Goal: Find specific fact: Find specific fact

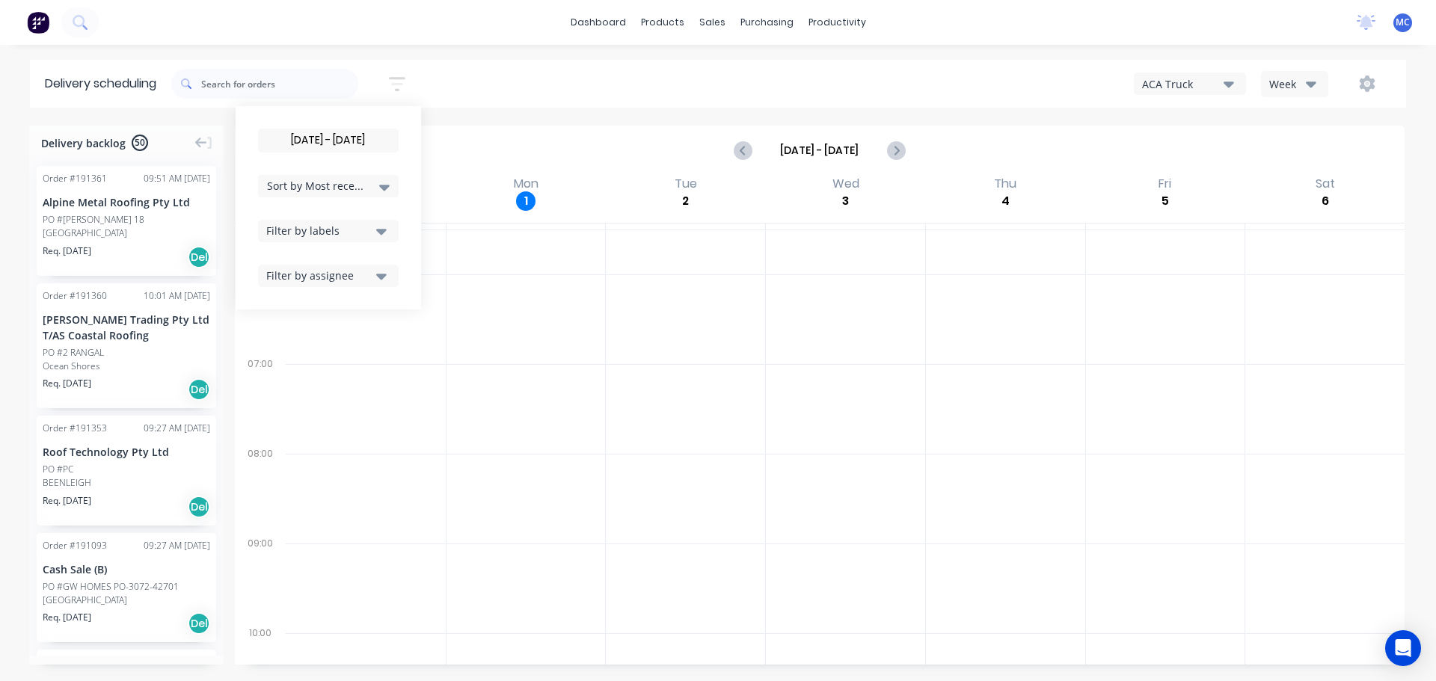
click at [1303, 87] on div "Week" at bounding box center [1290, 84] width 43 height 16
click at [1301, 155] on div "Vehicle" at bounding box center [1336, 153] width 148 height 30
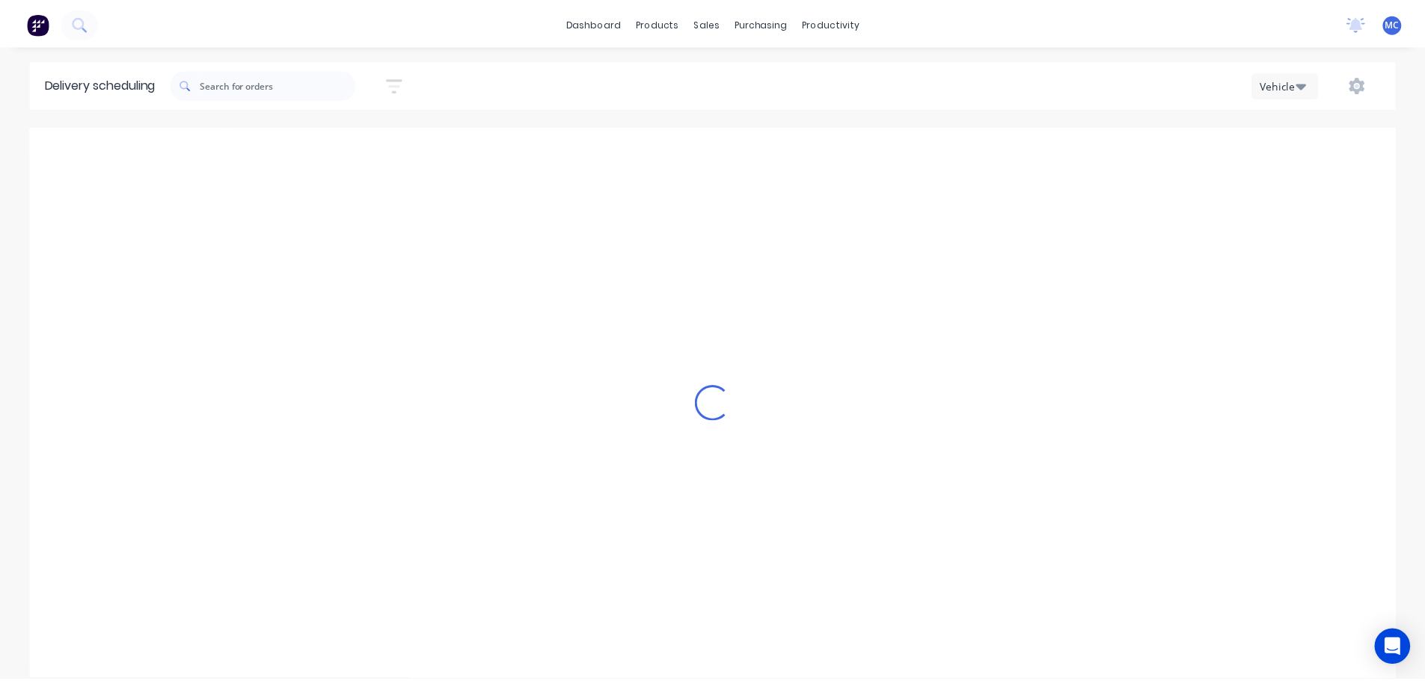
scroll to position [0, 1]
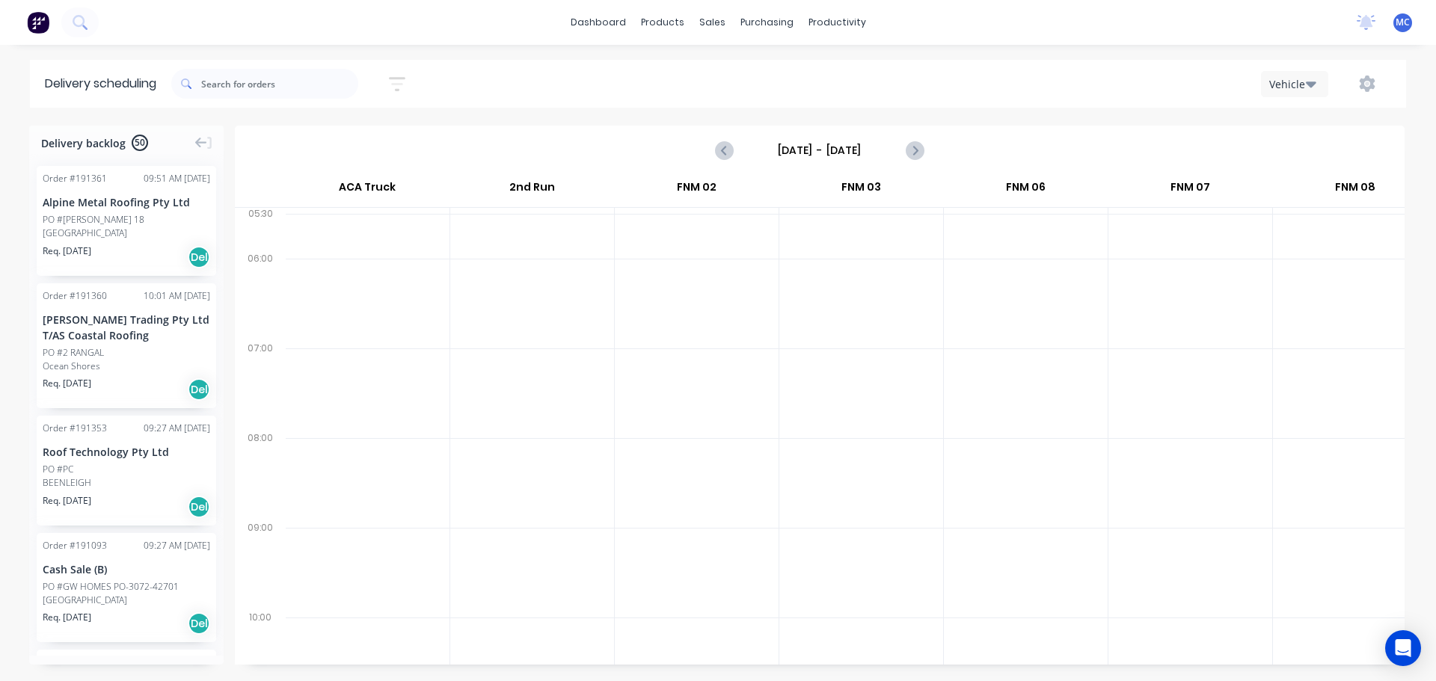
click at [411, 89] on button "button" at bounding box center [397, 84] width 48 height 29
click at [333, 135] on input "[DATE] - [DATE]" at bounding box center [328, 140] width 139 height 22
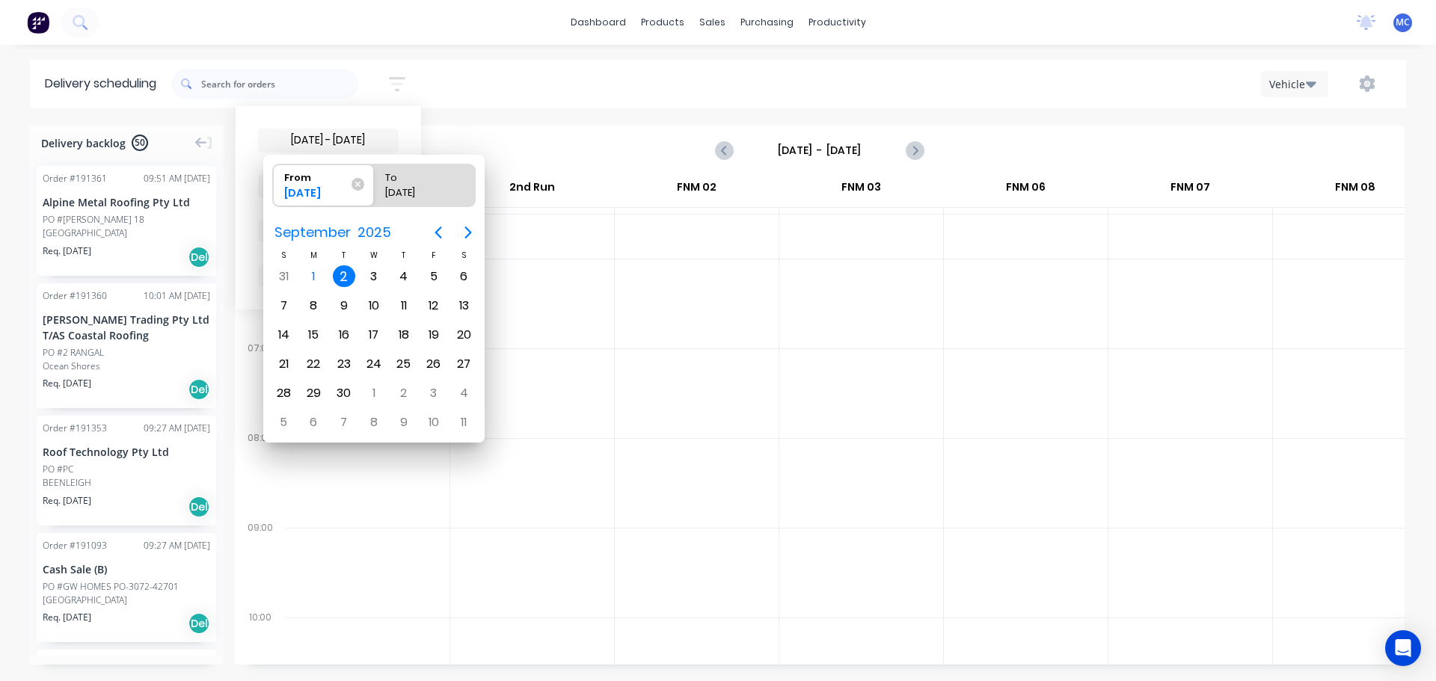
click at [342, 277] on div "2" at bounding box center [344, 276] width 22 height 22
radio input "false"
radio input "true"
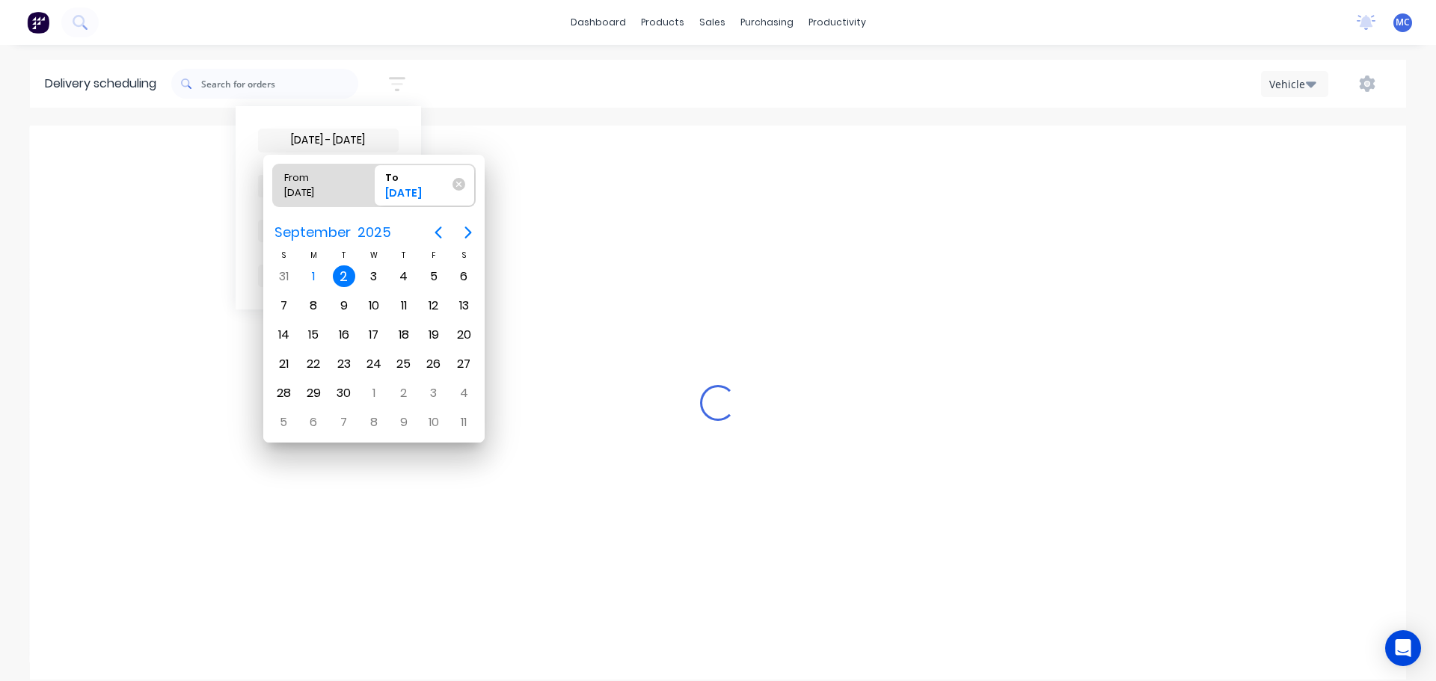
click at [342, 277] on div "2" at bounding box center [344, 276] width 22 height 22
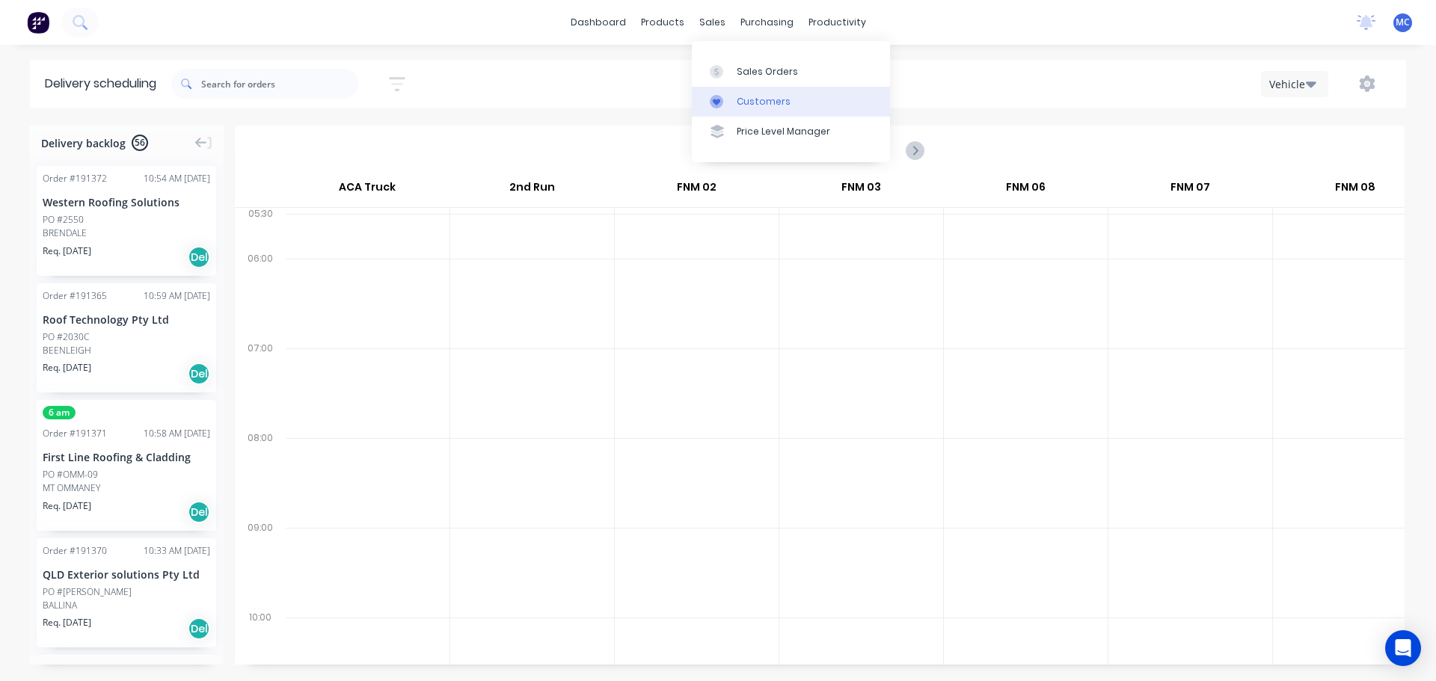
click at [753, 100] on div "Customers" at bounding box center [764, 101] width 54 height 13
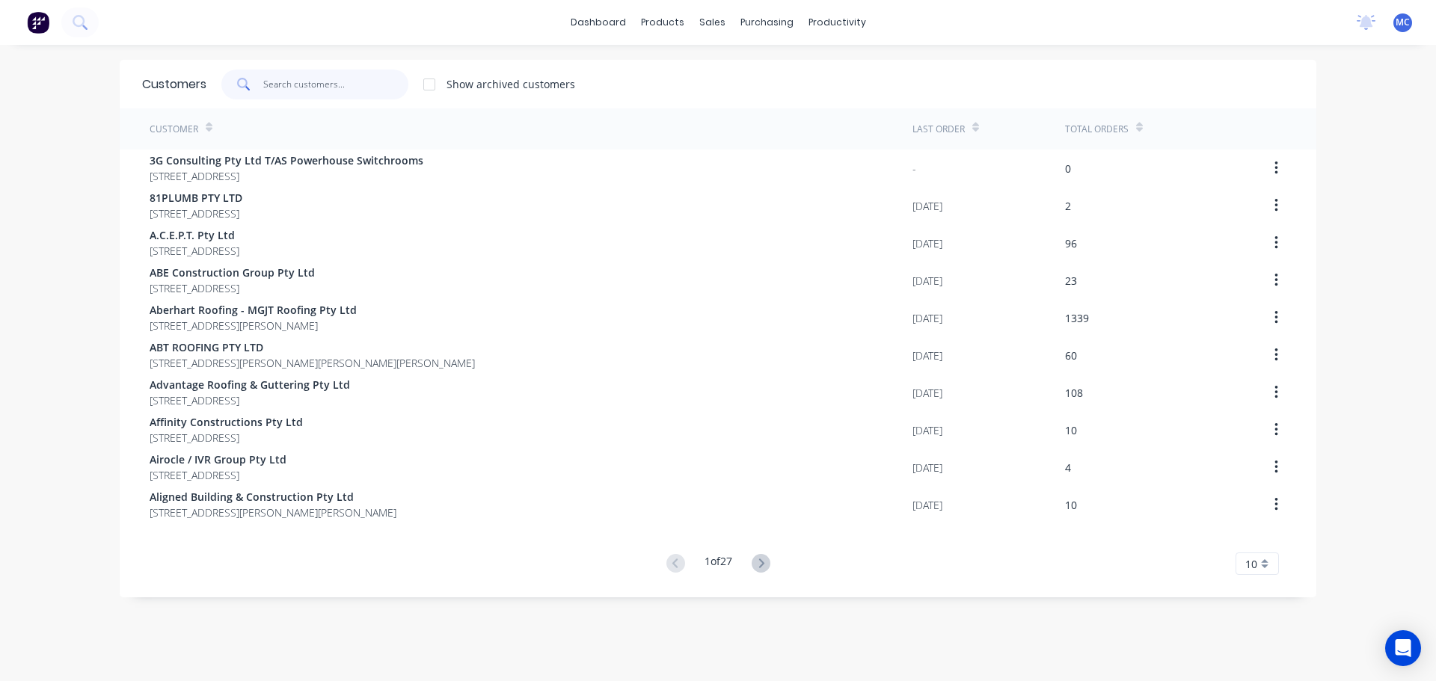
click at [310, 83] on input "text" at bounding box center [336, 85] width 146 height 30
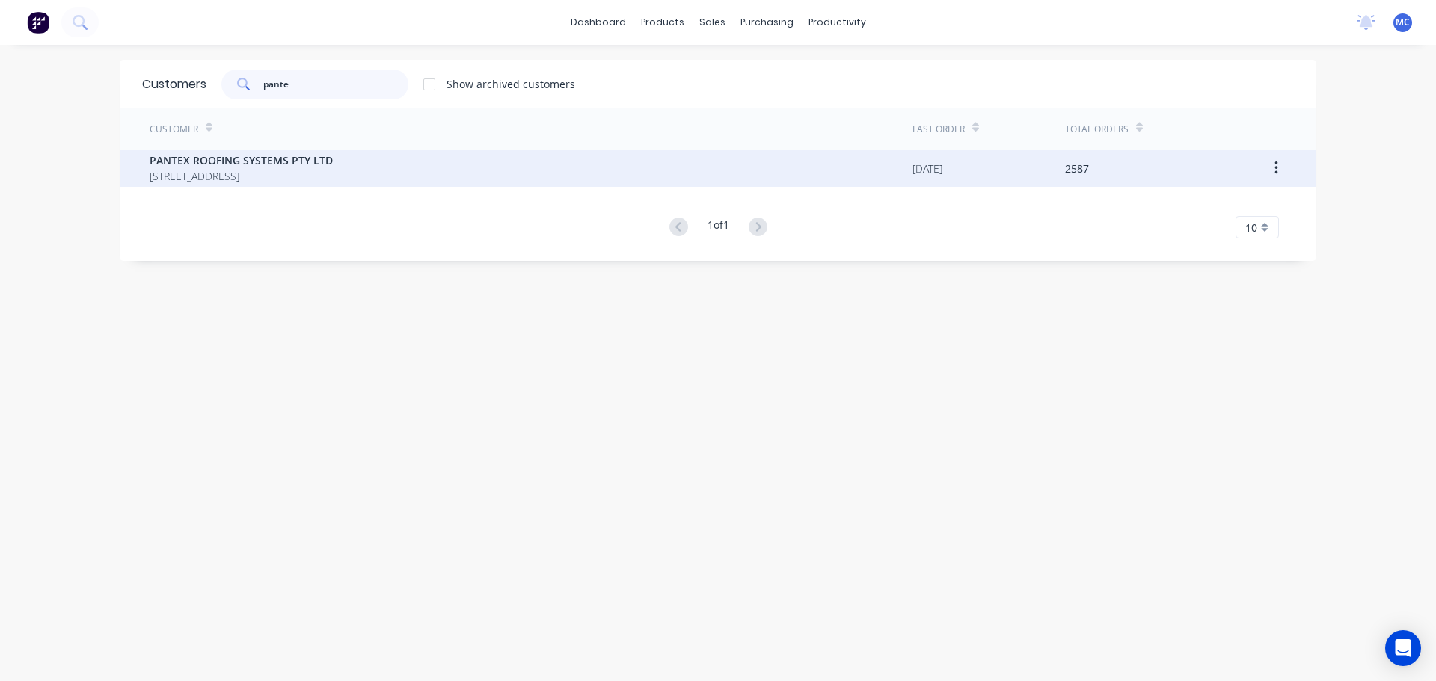
type input "pante"
click at [233, 161] on span "PANTEX ROOFING SYSTEMS PTY LTD" at bounding box center [241, 161] width 183 height 16
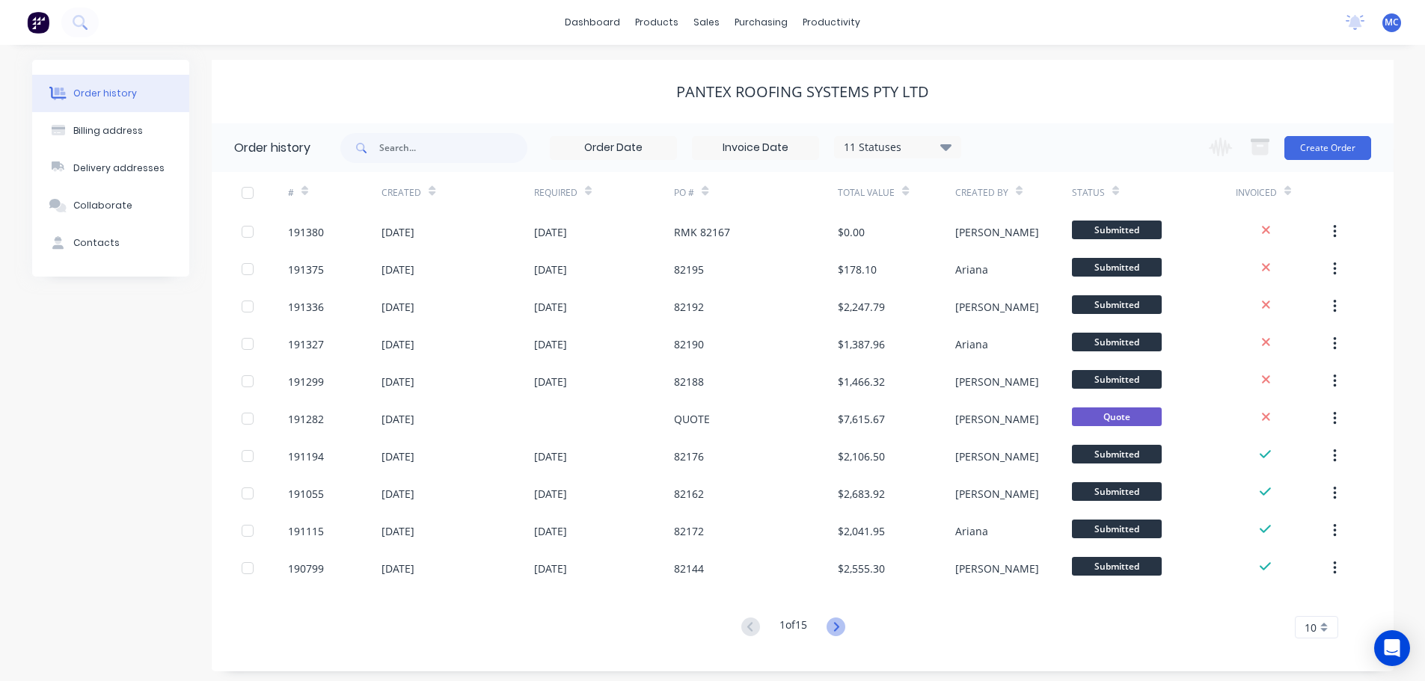
click at [839, 628] on icon at bounding box center [836, 626] width 5 height 9
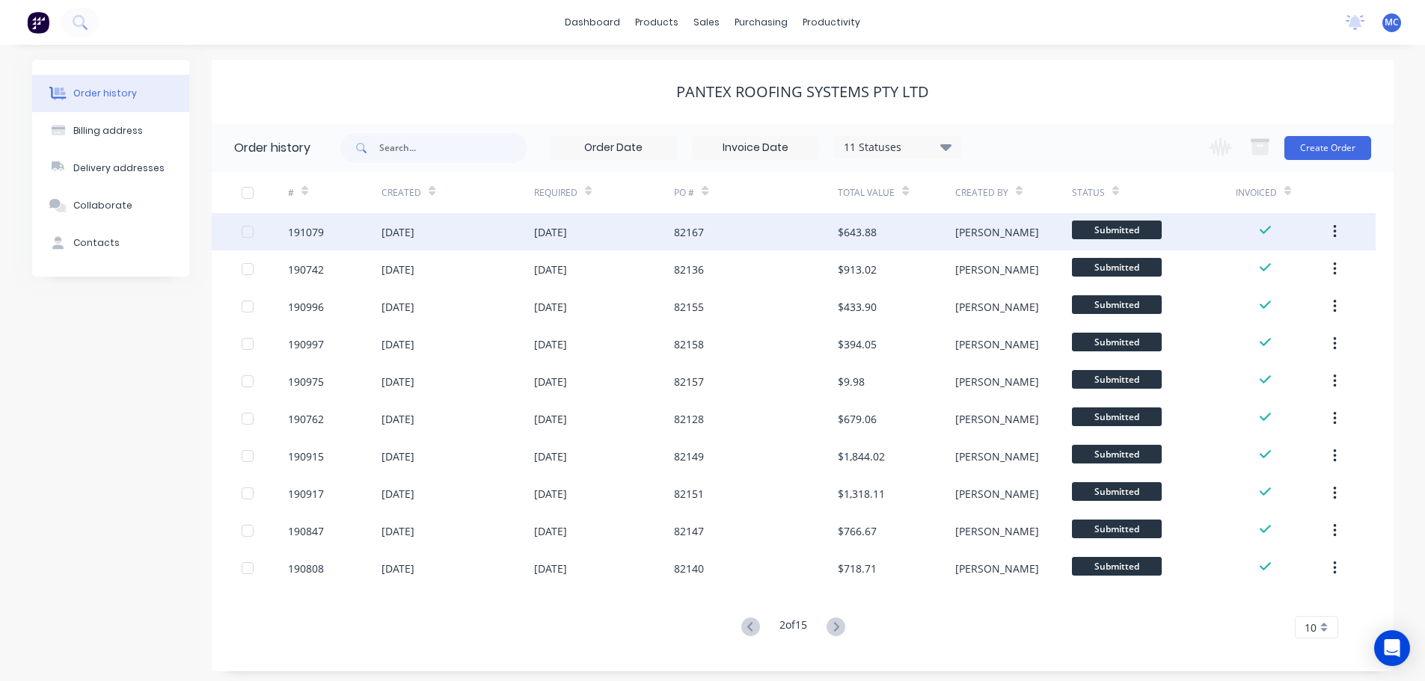
click at [695, 231] on div "82167" at bounding box center [689, 232] width 30 height 16
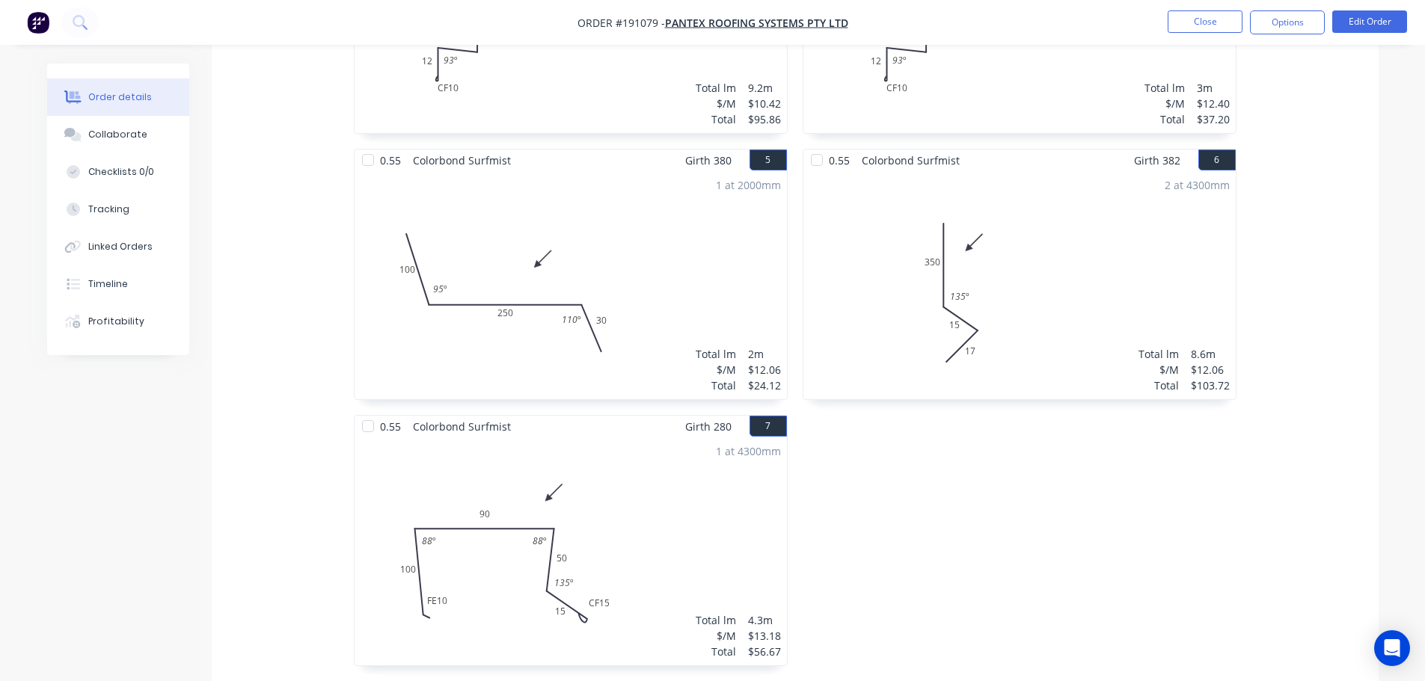
scroll to position [897, 0]
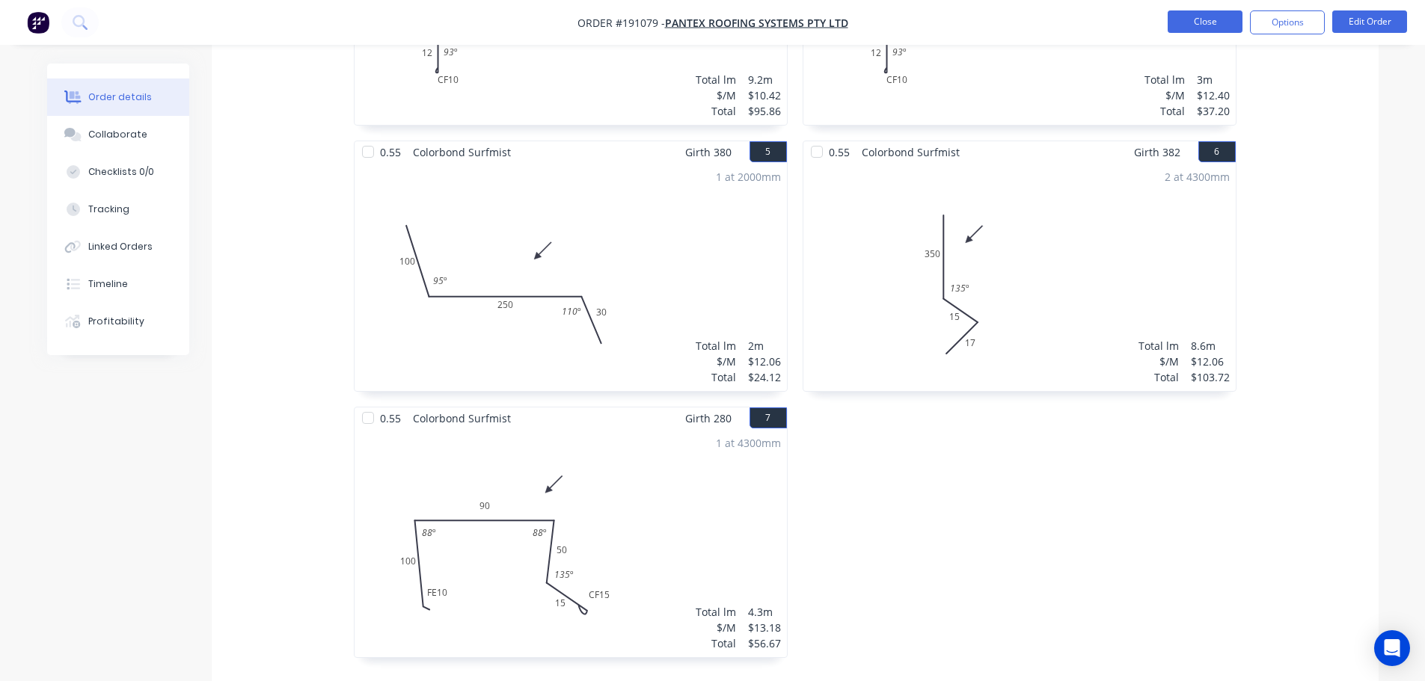
click at [1187, 11] on button "Close" at bounding box center [1204, 21] width 75 height 22
